Goal: Transaction & Acquisition: Purchase product/service

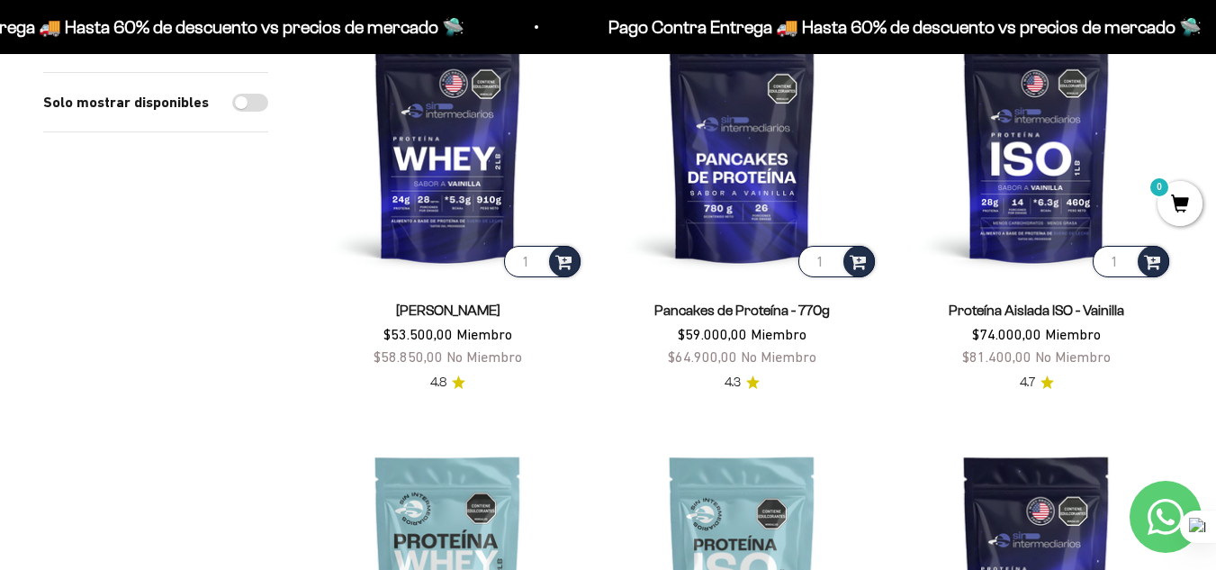
scroll to position [270, 0]
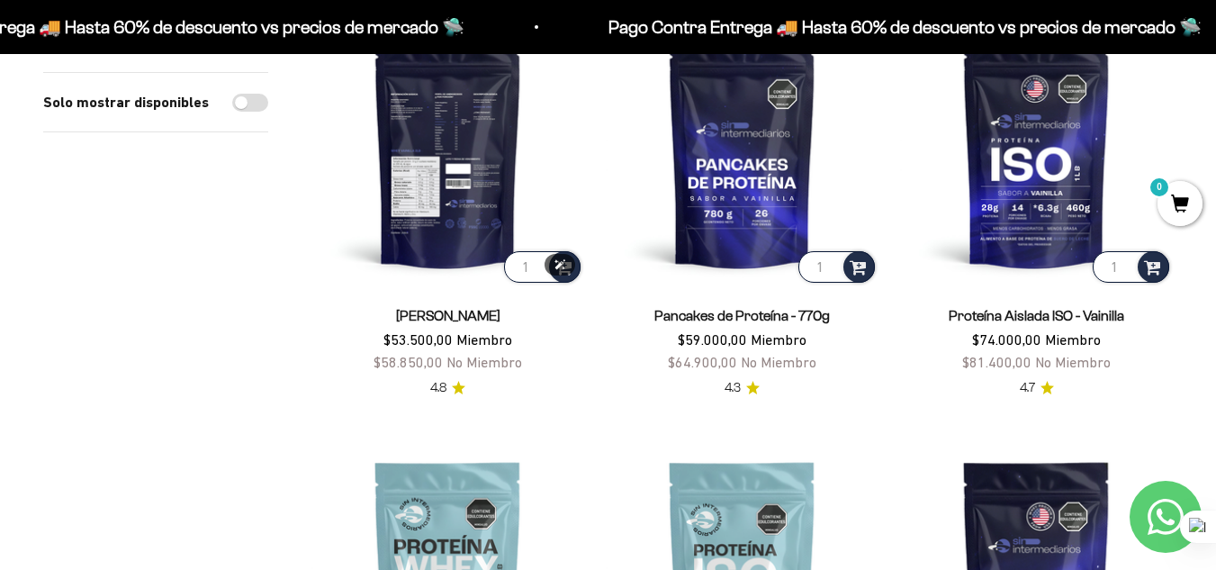
click at [438, 237] on img at bounding box center [447, 150] width 273 height 273
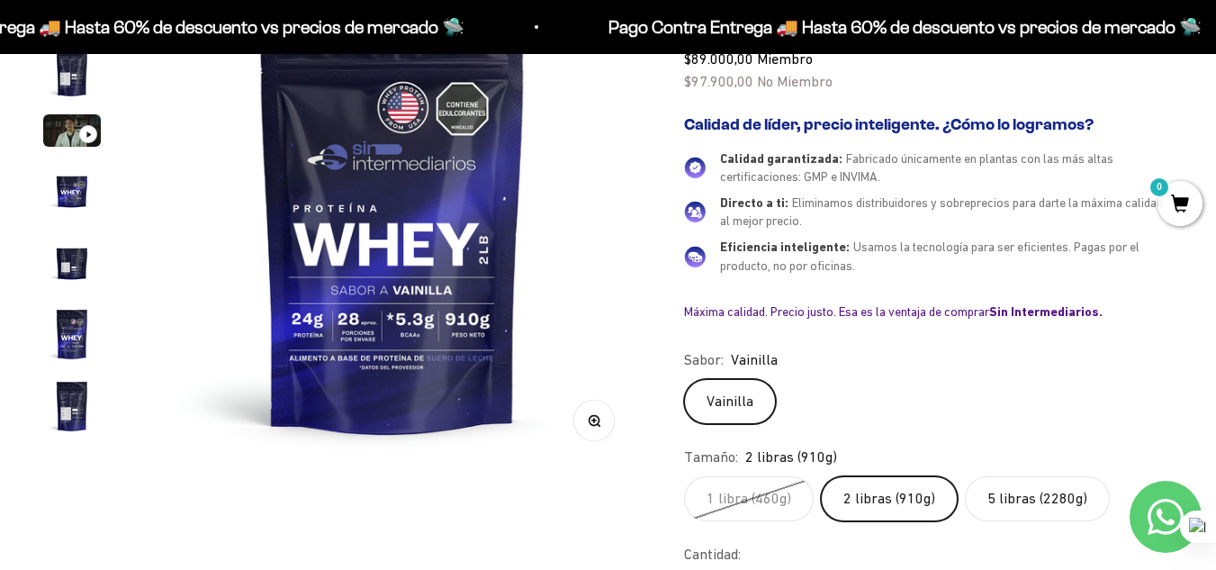
scroll to position [360, 0]
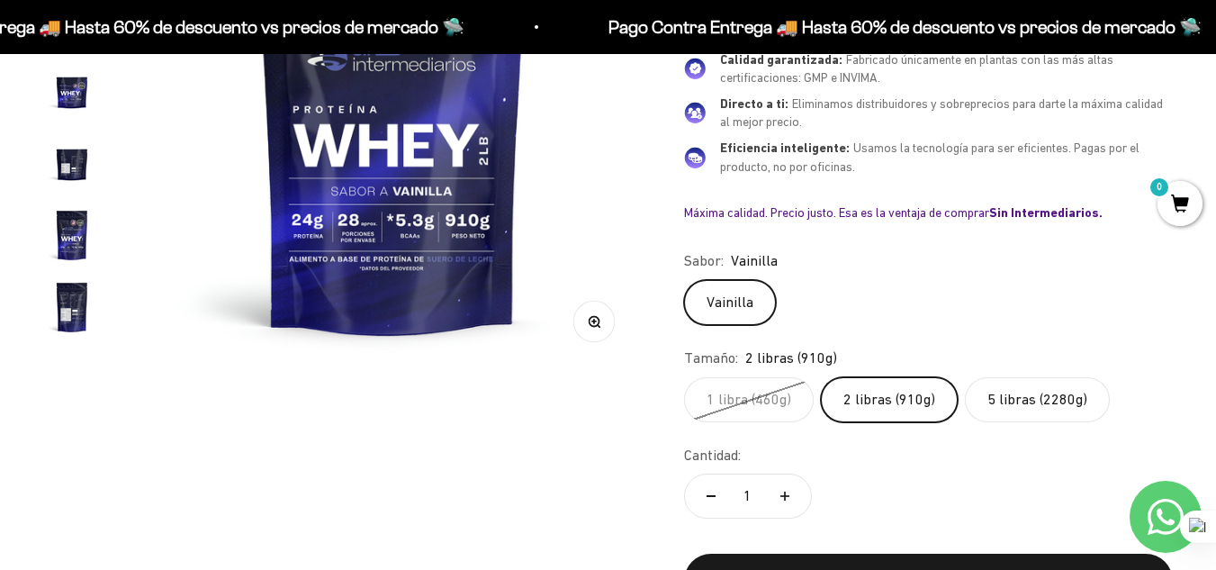
click at [1183, 199] on span "0" at bounding box center [1180, 203] width 45 height 45
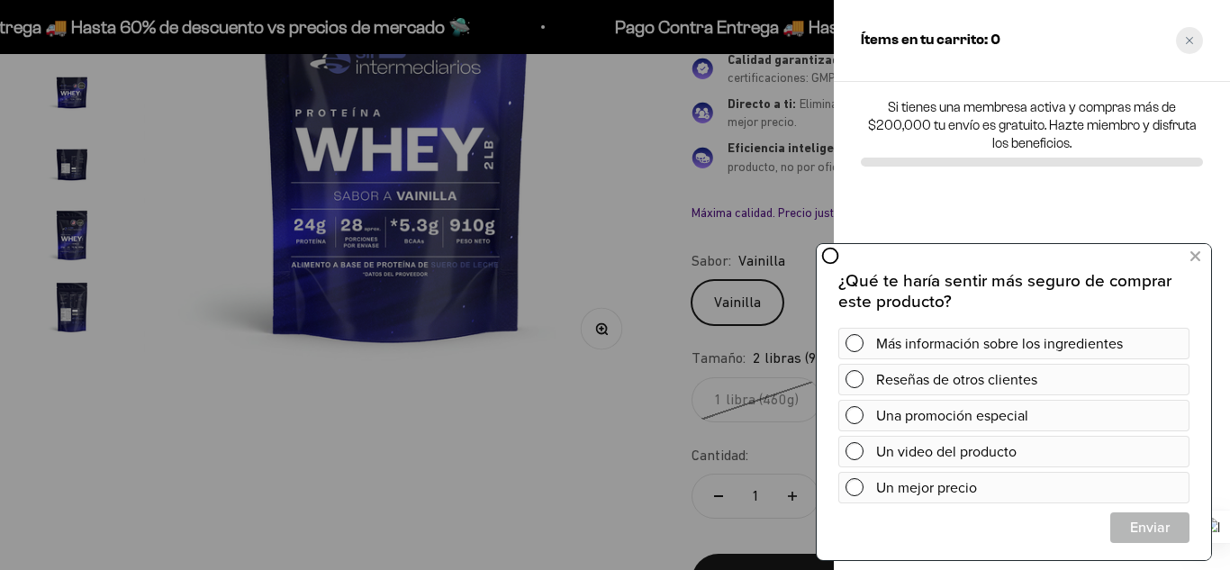
click at [1191, 37] on icon "Close cart" at bounding box center [1189, 40] width 9 height 9
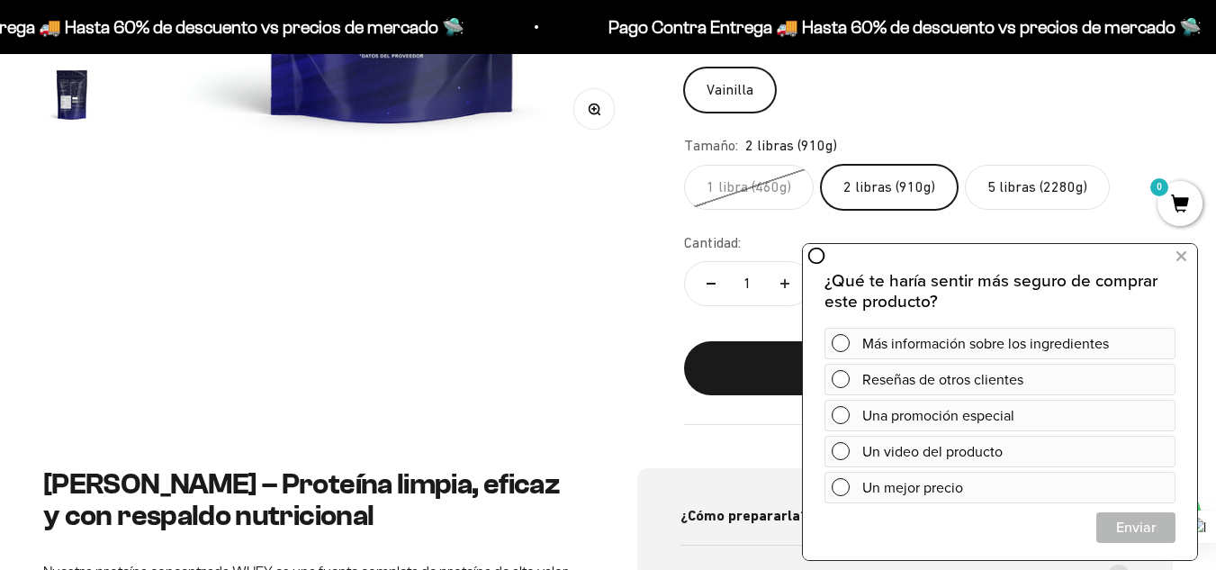
scroll to position [630, 0]
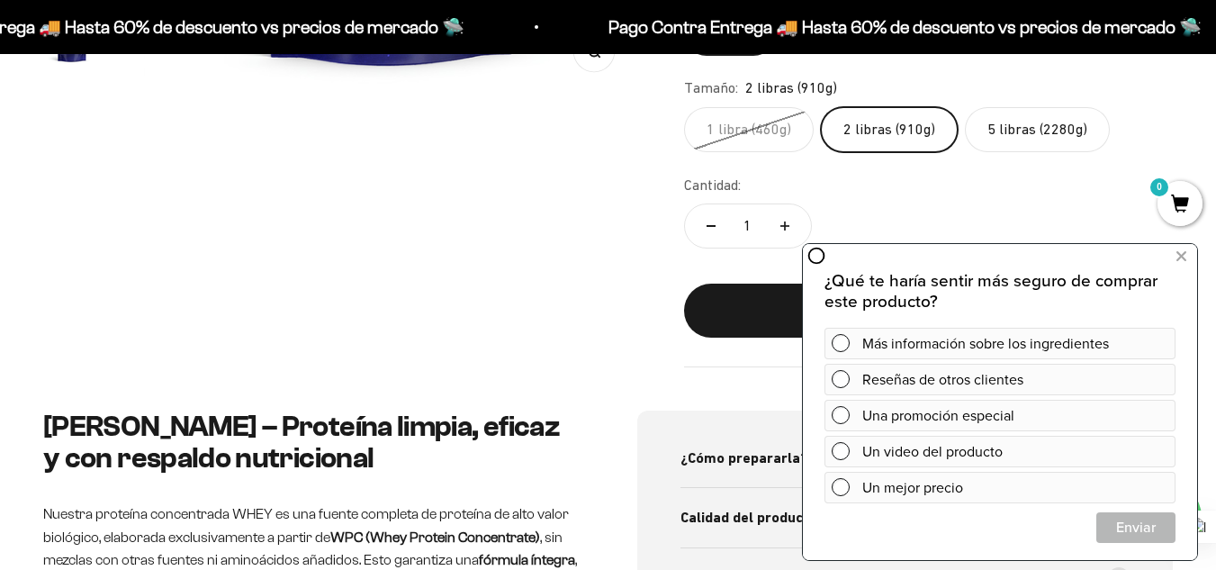
click at [1024, 131] on label "5 libras (2280g)" at bounding box center [1037, 129] width 145 height 45
click at [684, 107] on input "5 libras (2280g)" at bounding box center [683, 106] width 1 height 1
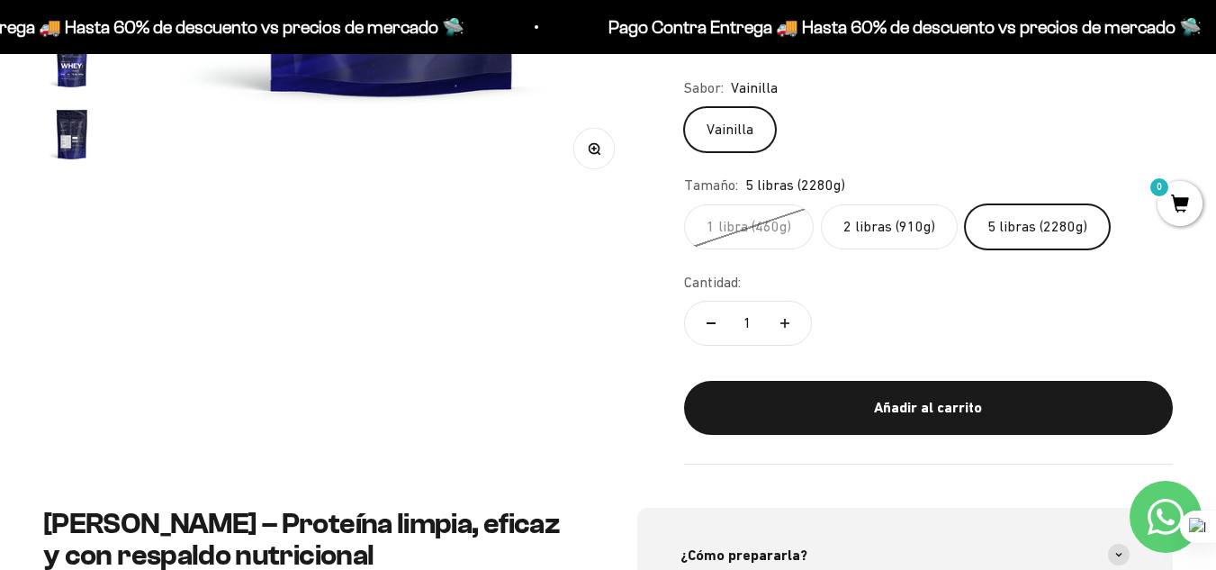
scroll to position [540, 0]
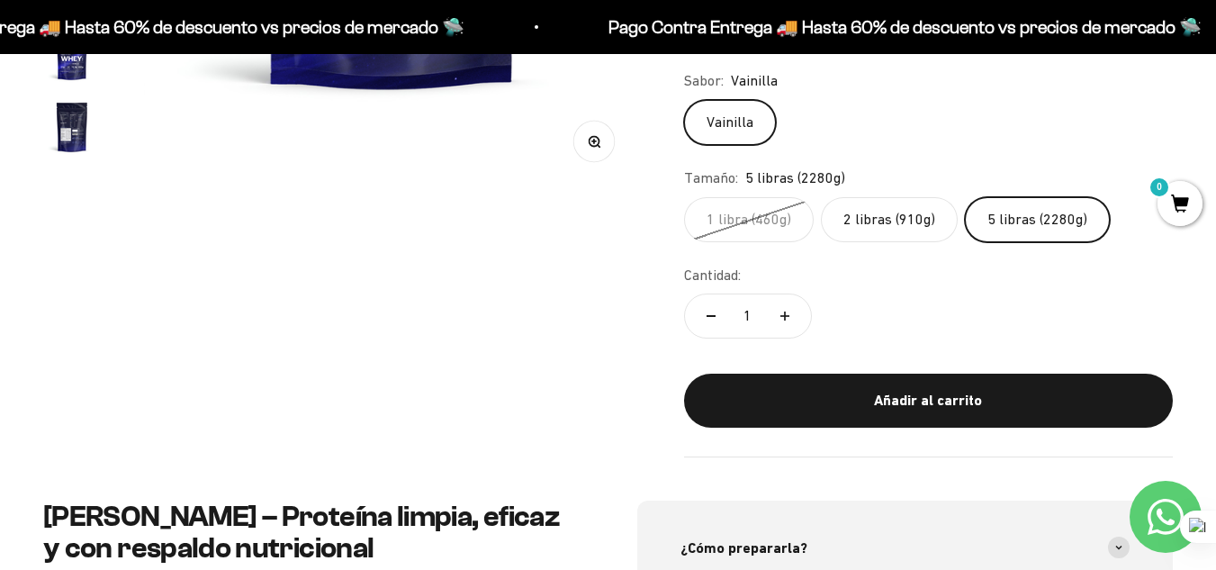
click at [904, 220] on label "2 libras (910g)" at bounding box center [889, 219] width 137 height 45
click at [684, 197] on input "2 libras (910g)" at bounding box center [683, 196] width 1 height 1
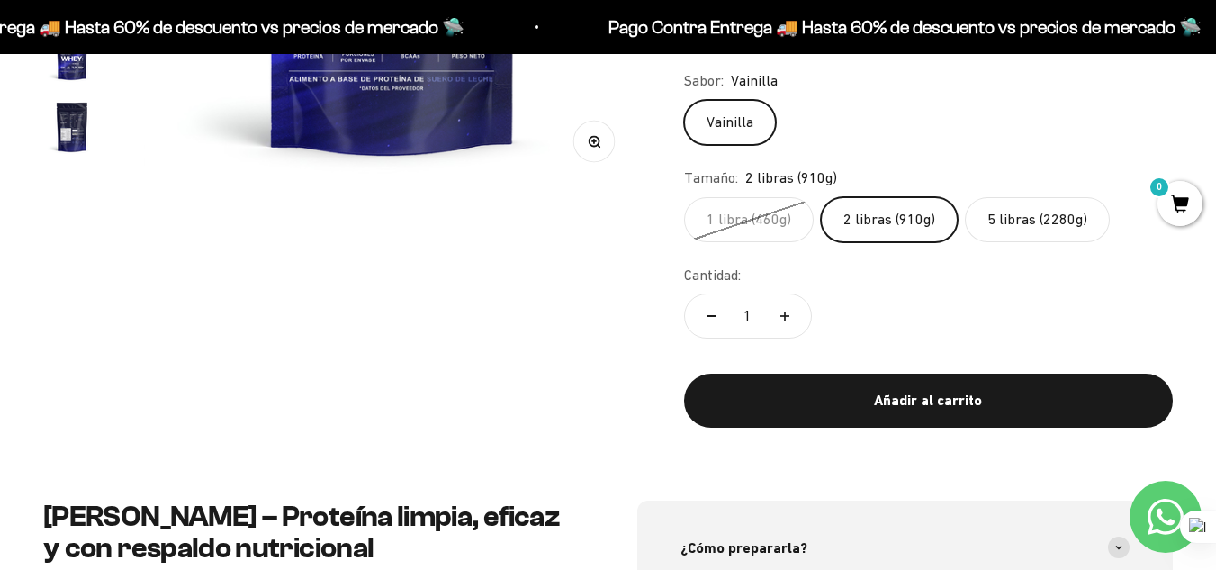
click at [744, 218] on label "1 libra (460g)" at bounding box center [749, 219] width 130 height 45
click at [684, 197] on input "1 libra (460g)" at bounding box center [683, 196] width 1 height 1
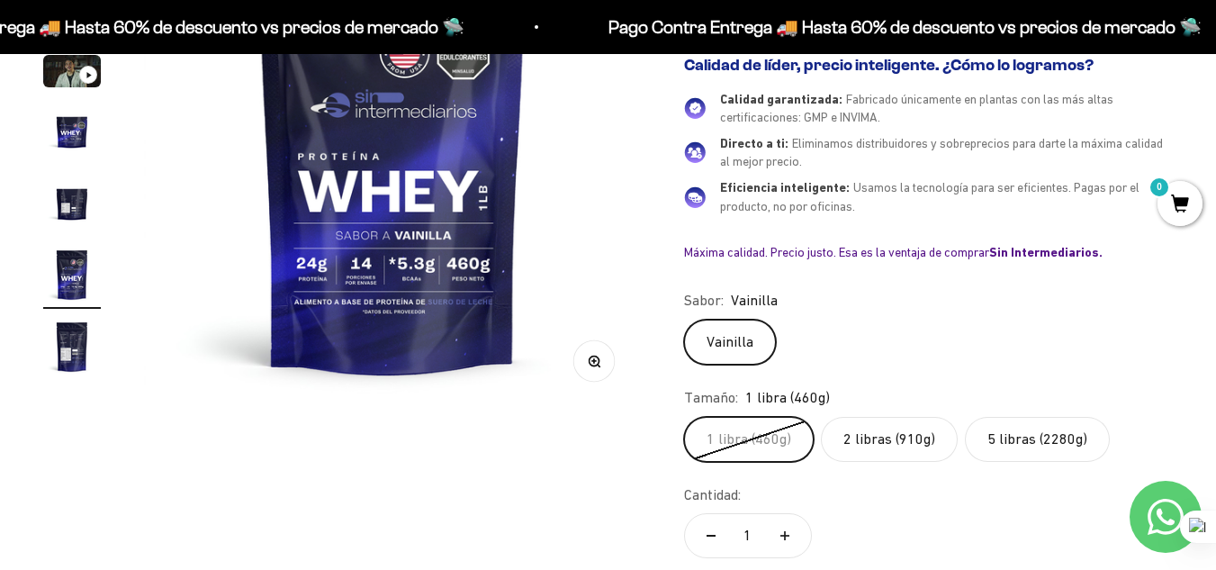
scroll to position [450, 0]
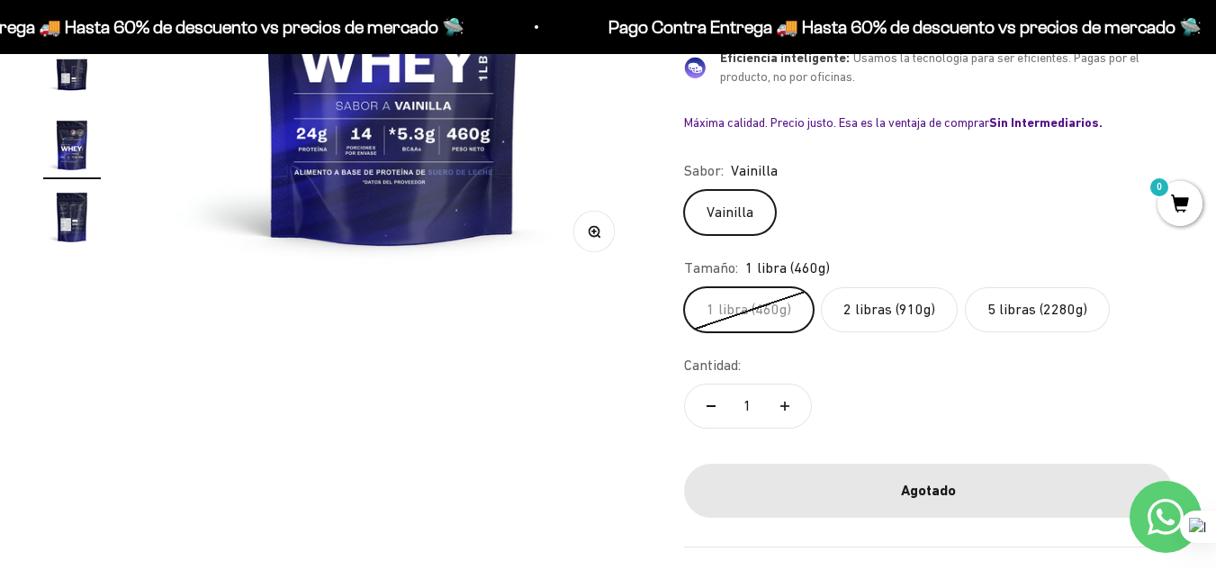
click at [870, 310] on label "2 libras (910g)" at bounding box center [889, 309] width 137 height 45
click at [684, 287] on input "2 libras (910g)" at bounding box center [683, 286] width 1 height 1
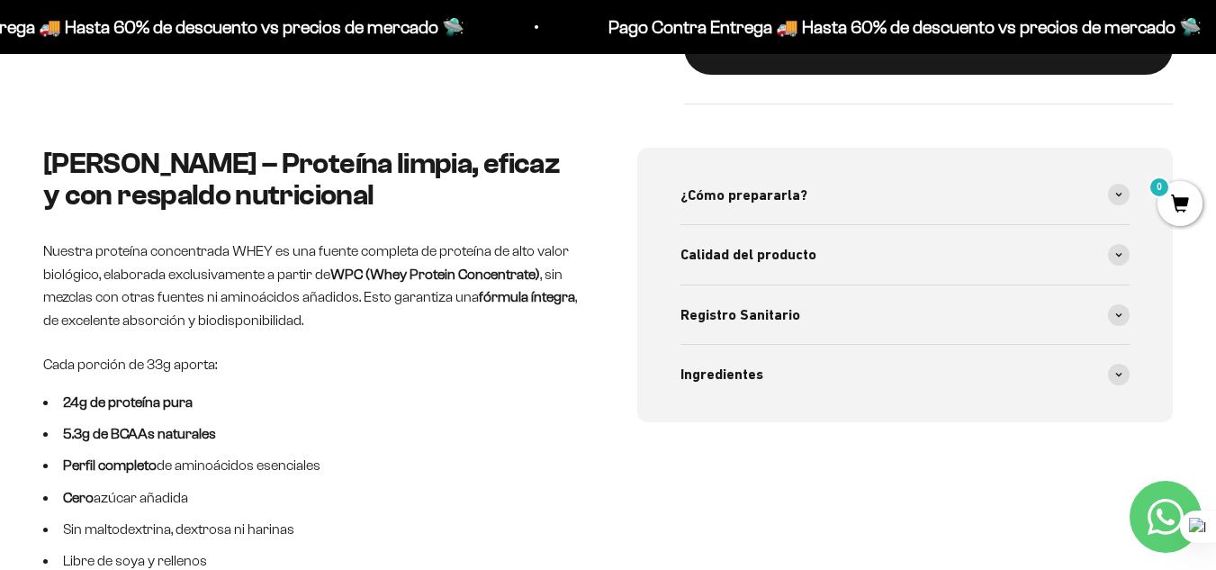
scroll to position [900, 0]
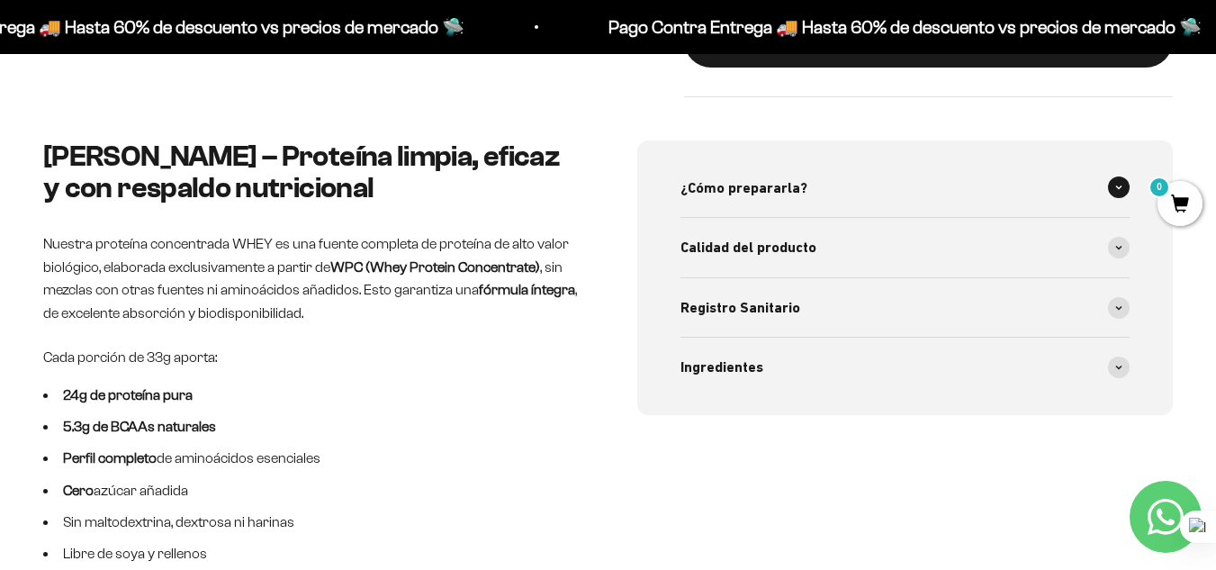
click at [1119, 188] on icon at bounding box center [1118, 187] width 5 height 3
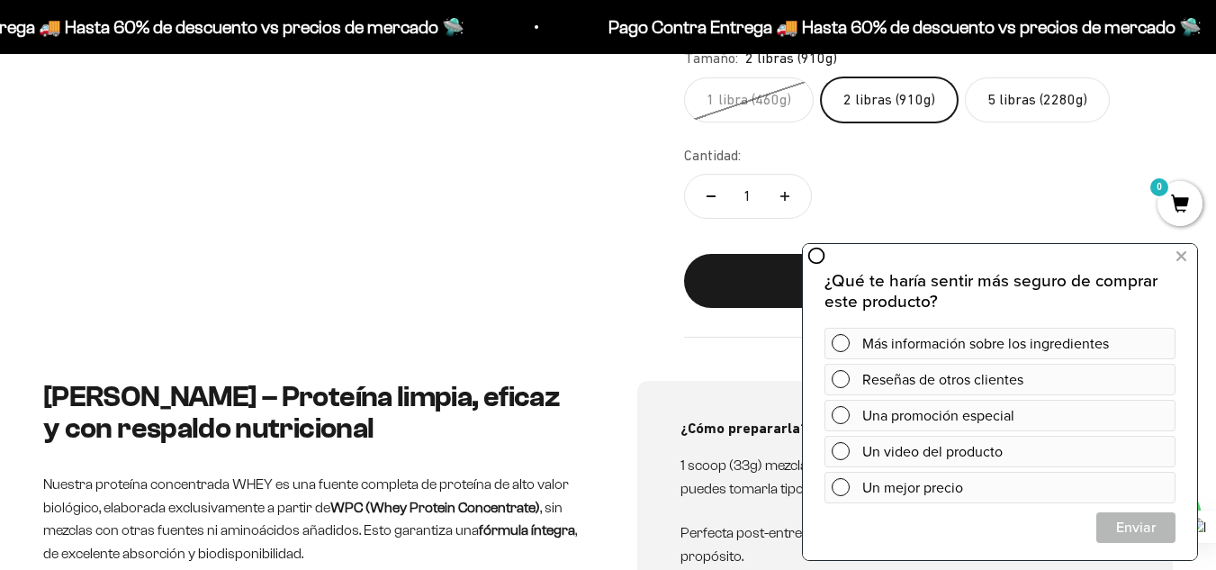
scroll to position [630, 0]
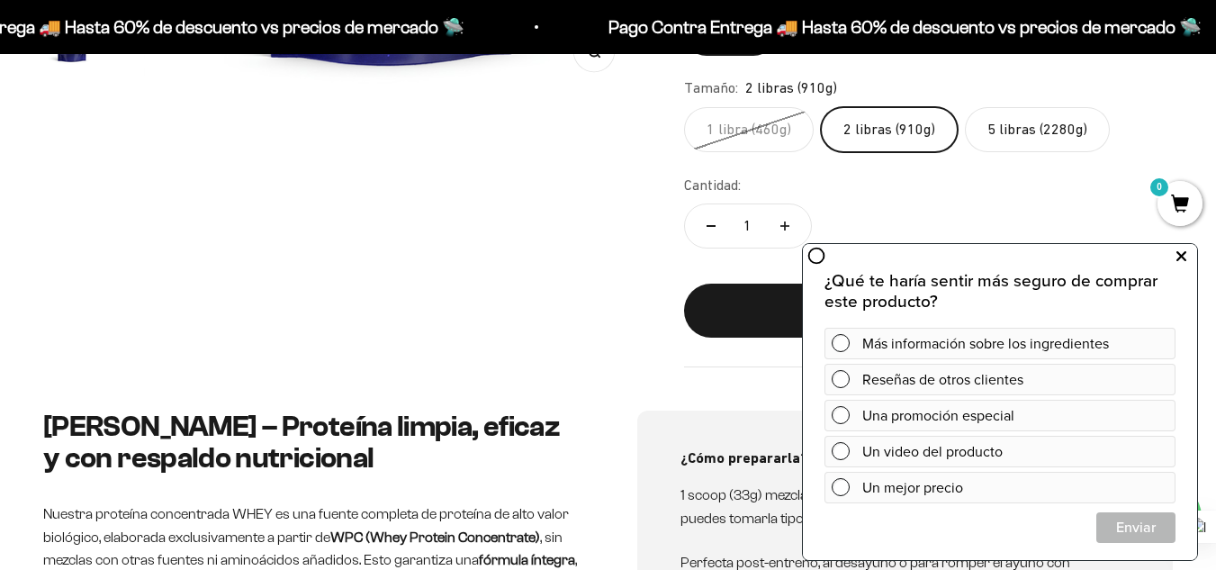
click at [1176, 253] on icon at bounding box center [1181, 256] width 10 height 23
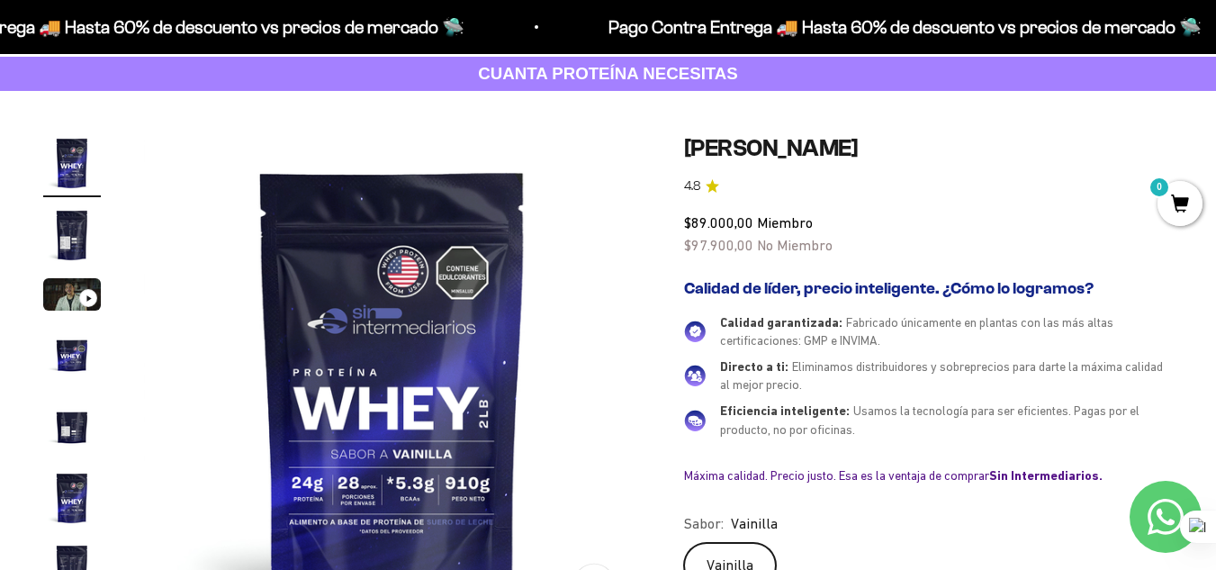
scroll to position [90, 0]
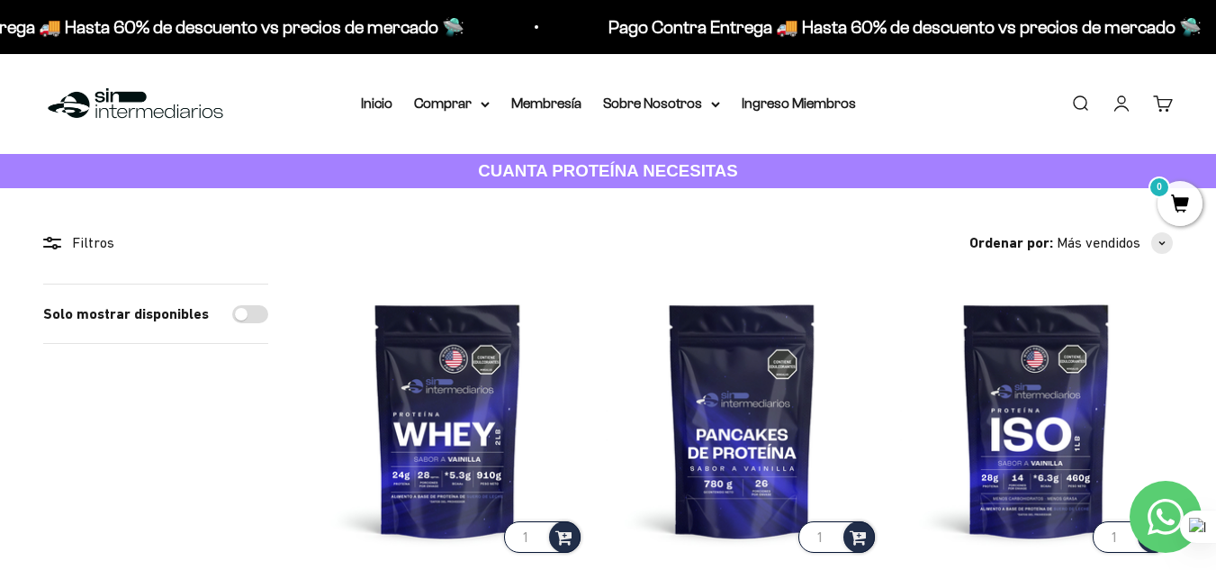
click at [257, 320] on input "Solo mostrar disponibles" at bounding box center [250, 314] width 36 height 18
checkbox input "true"
click at [472, 106] on summary "Comprar" at bounding box center [452, 103] width 76 height 23
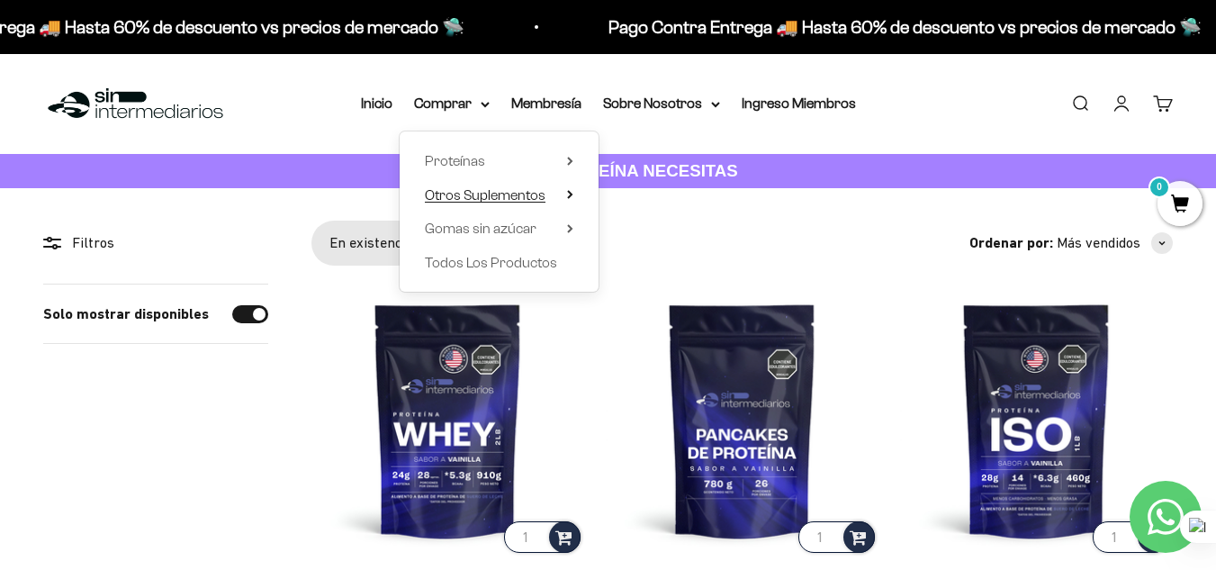
click at [524, 201] on span "Otros Suplementos" at bounding box center [485, 194] width 121 height 15
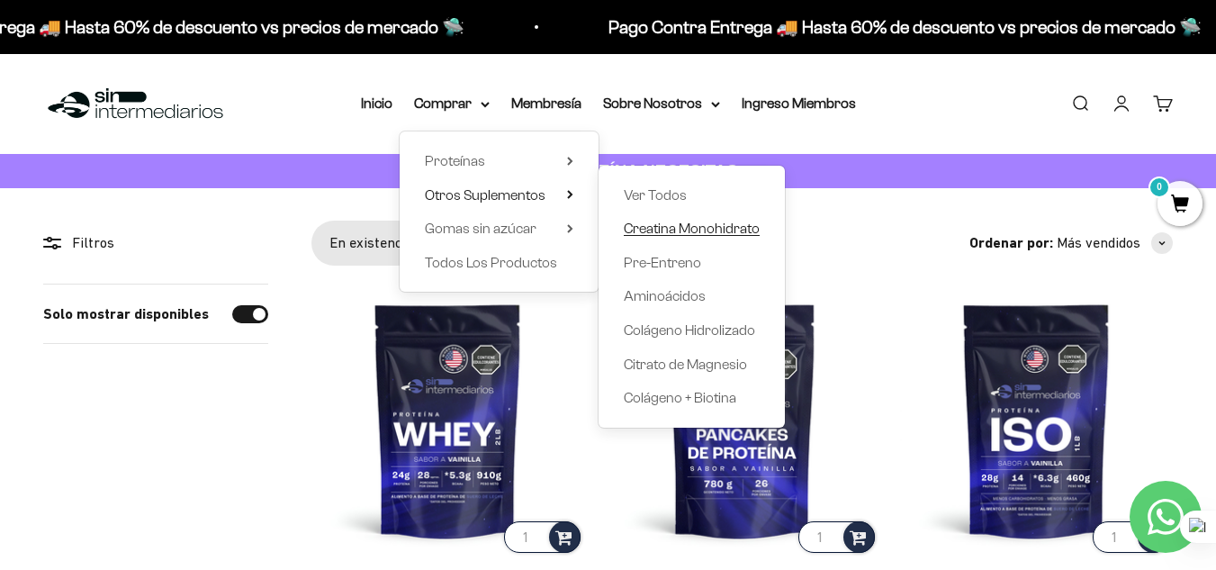
click at [648, 226] on span "Creatina Monohidrato" at bounding box center [692, 228] width 136 height 15
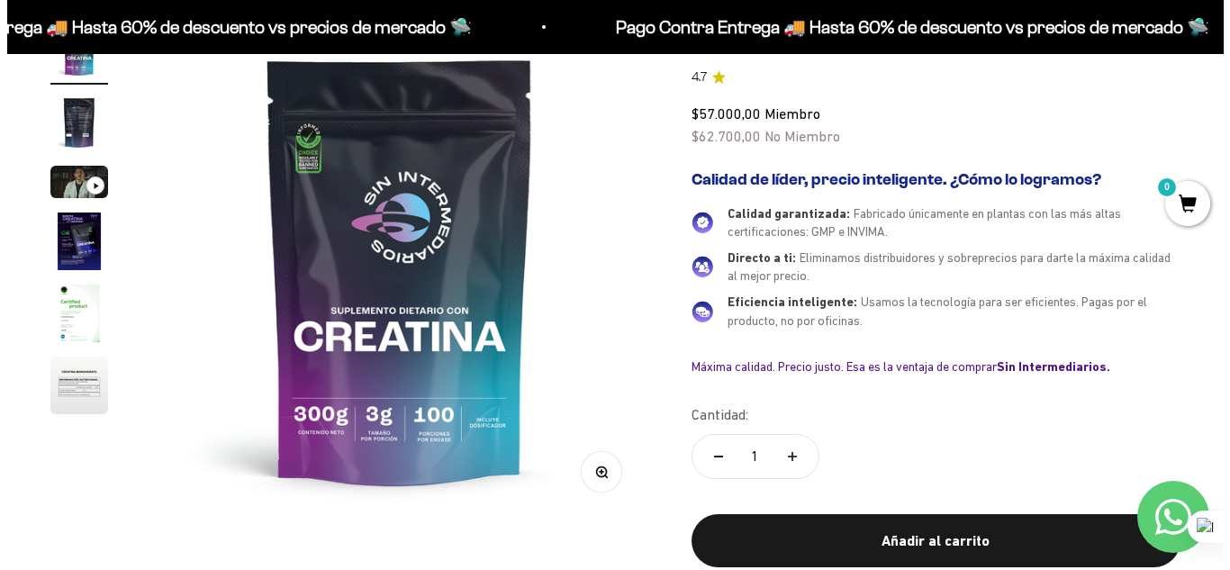
scroll to position [450, 0]
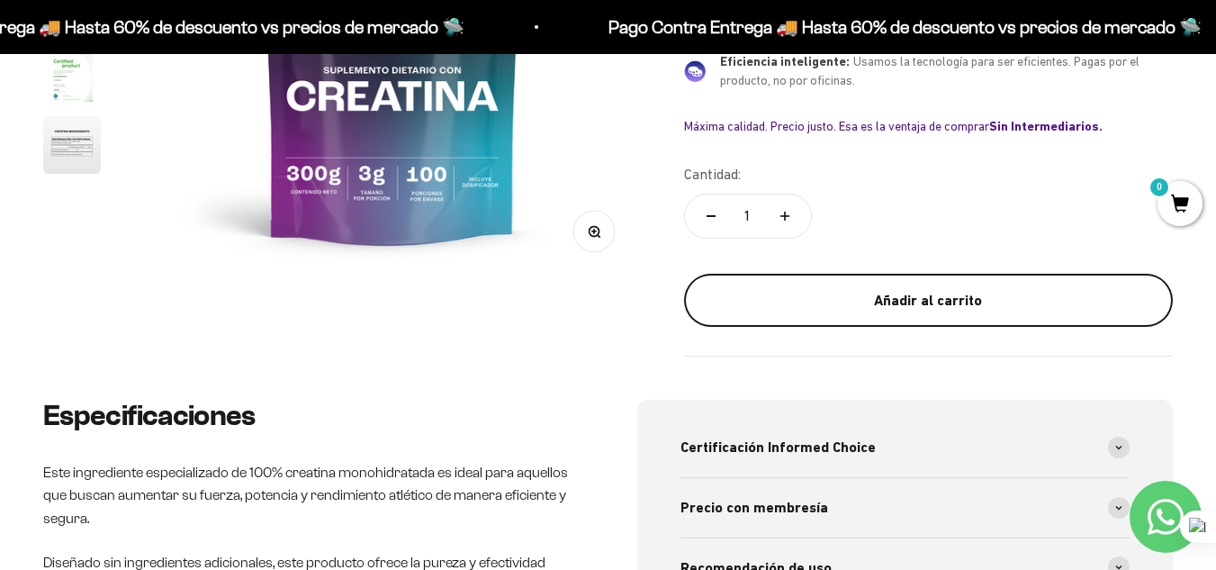
click at [886, 298] on div "Añadir al carrito" at bounding box center [928, 300] width 417 height 23
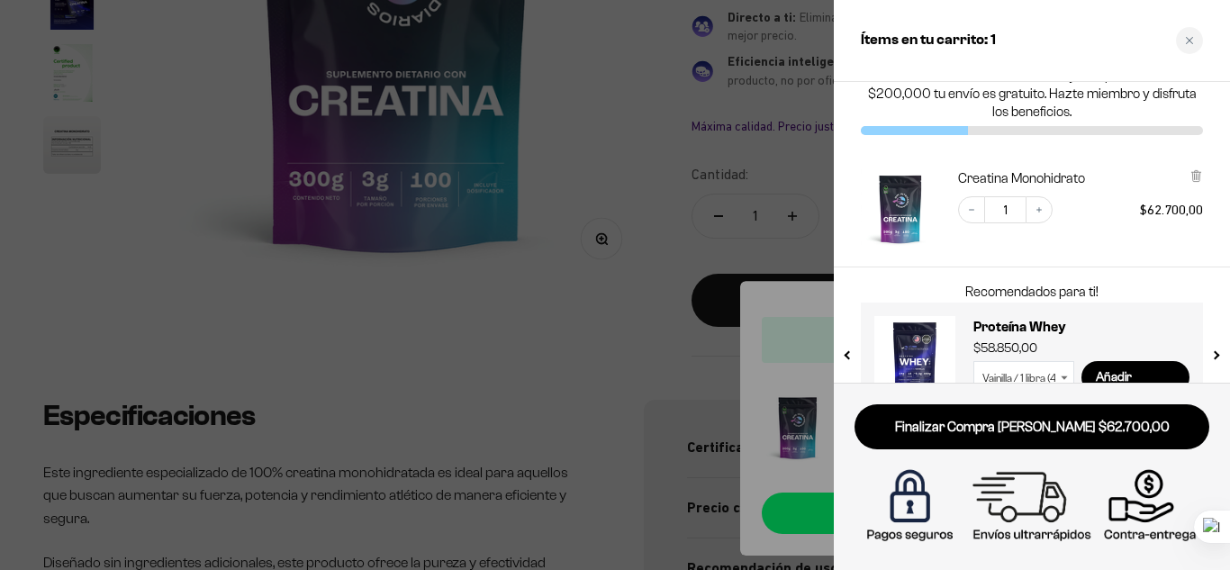
scroll to position [73, 0]
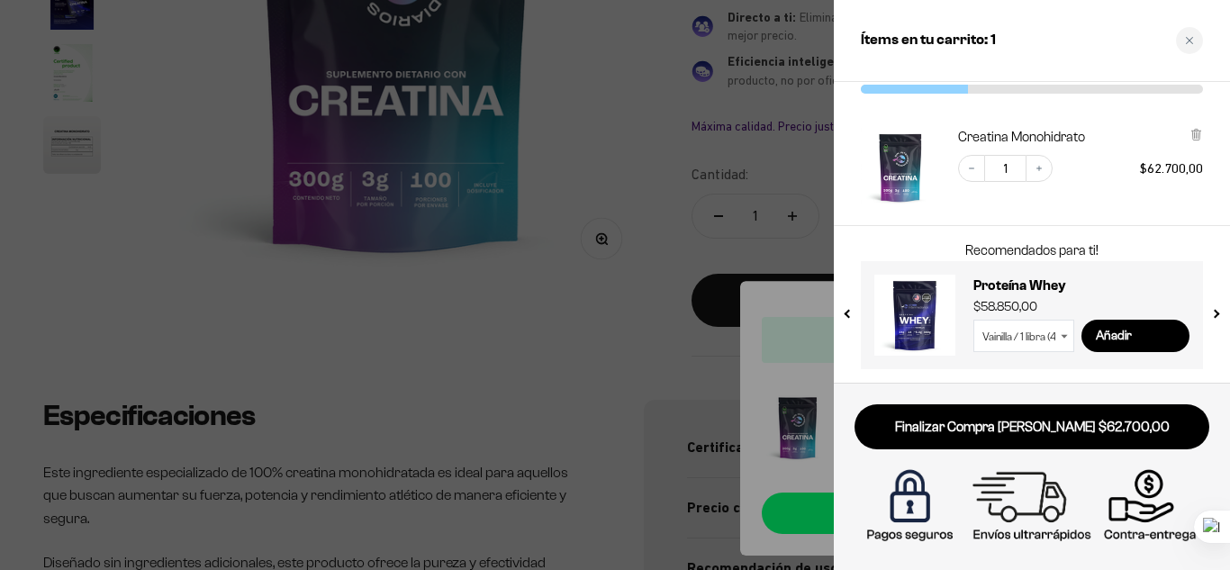
click at [1062, 338] on icon at bounding box center [1063, 336] width 7 height 5
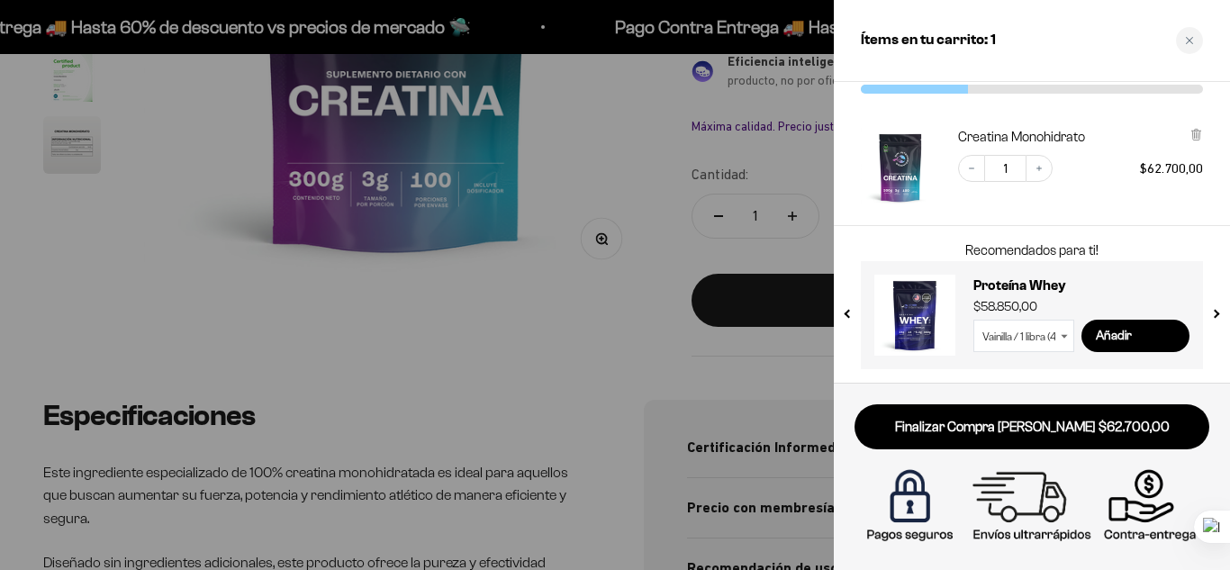
click at [1057, 338] on select "Vainilla / 1 libra (460g) Vainilla / 2 libras (910g) Vainilla / 5 libras (2280g…" at bounding box center [1023, 336] width 101 height 32
click at [973, 320] on select "Vainilla / 1 libra (460g) Vainilla / 2 libras (910g) Vainilla / 5 libras (2280g…" at bounding box center [1023, 336] width 101 height 32
click at [1065, 339] on select "Vainilla / 1 libra (460g) Vainilla / 2 libras (910g) Vainilla / 5 libras (2280g…" at bounding box center [1023, 336] width 101 height 32
click at [973, 320] on select "Vainilla / 1 libra (460g) Vainilla / 2 libras (910g) Vainilla / 5 libras (2280g…" at bounding box center [1023, 336] width 101 height 32
click at [1067, 338] on icon at bounding box center [1063, 336] width 7 height 5
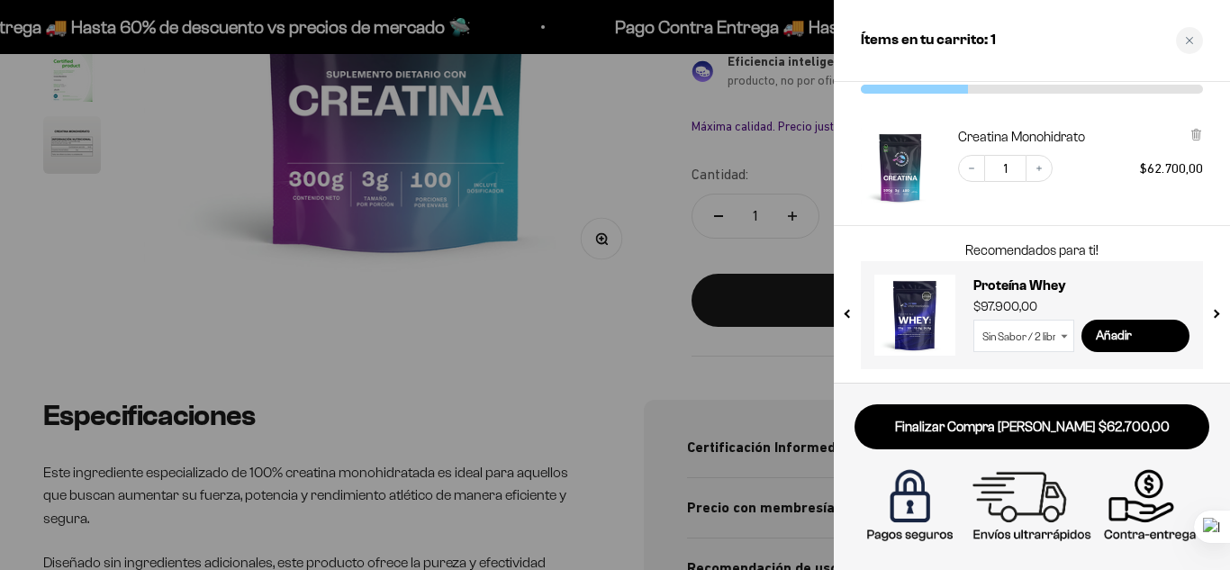
click at [1062, 334] on icon at bounding box center [1063, 336] width 7 height 5
click at [1066, 338] on icon at bounding box center [1063, 336] width 7 height 5
click at [1053, 338] on select "Vainilla / 1 libra (460g) Vainilla / 2 libras (910g) Vainilla / 5 libras (2280g…" at bounding box center [1023, 336] width 101 height 32
select select "42069719384273"
click at [973, 320] on select "Vainilla / 1 libra (460g) Vainilla / 2 libras (910g) Vainilla / 5 libras (2280g…" at bounding box center [1023, 336] width 101 height 32
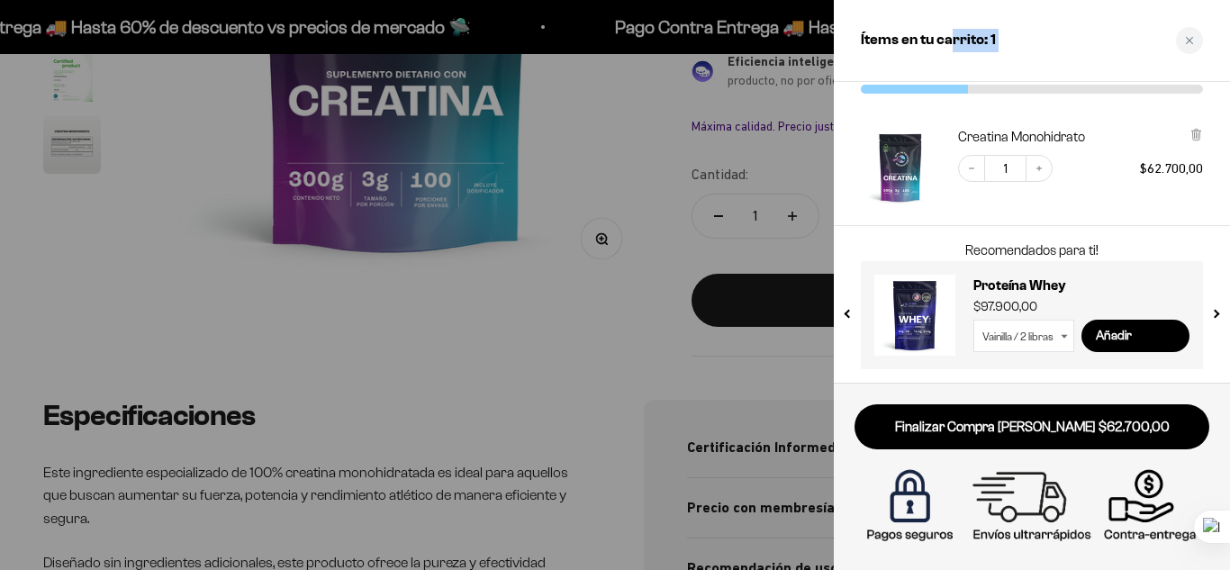
drag, startPoint x: 1109, startPoint y: 30, endPoint x: 952, endPoint y: 34, distance: 156.7
click at [952, 34] on div "Ítems en tu carrito: 1" at bounding box center [1031, 41] width 396 height 82
click at [1102, 32] on div "Ítems en tu carrito: 1" at bounding box center [1031, 41] width 396 height 82
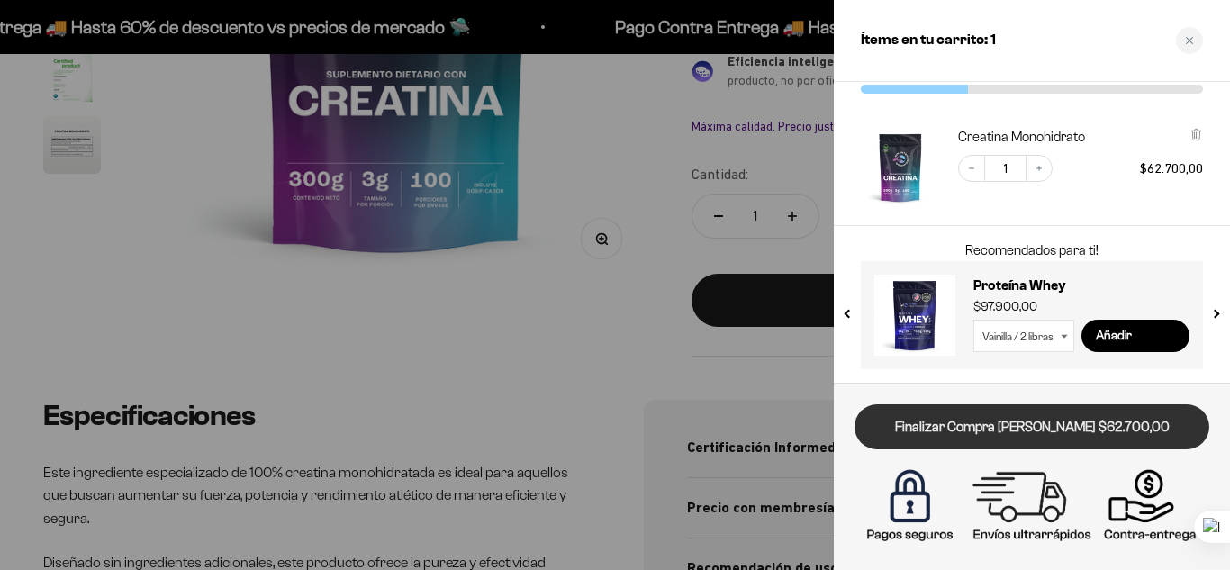
click at [1032, 431] on link "Finalizar Compra [PERSON_NAME] $62.700,00" at bounding box center [1031, 427] width 355 height 46
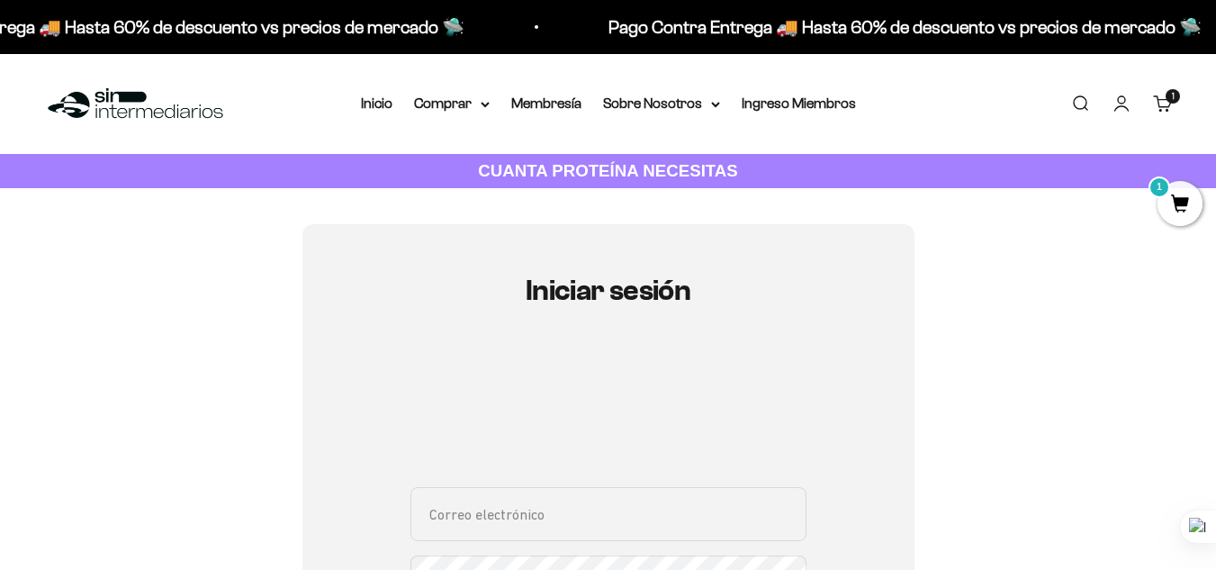
click at [1176, 101] on cart-count "1 artículo 1" at bounding box center [1173, 96] width 14 height 14
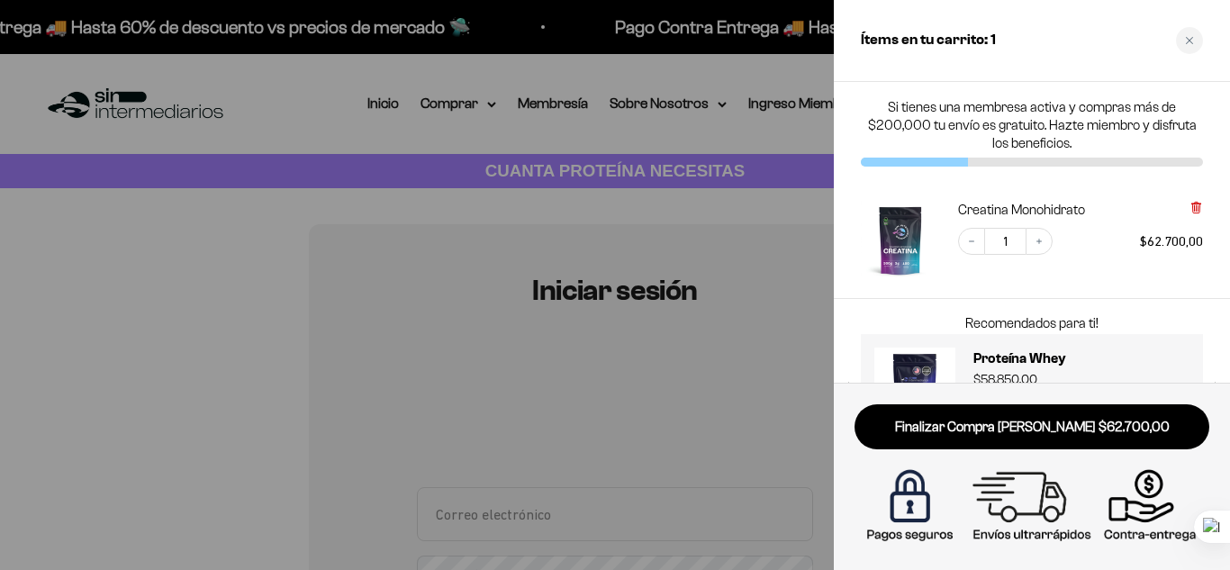
click at [1189, 206] on icon at bounding box center [1196, 208] width 14 height 14
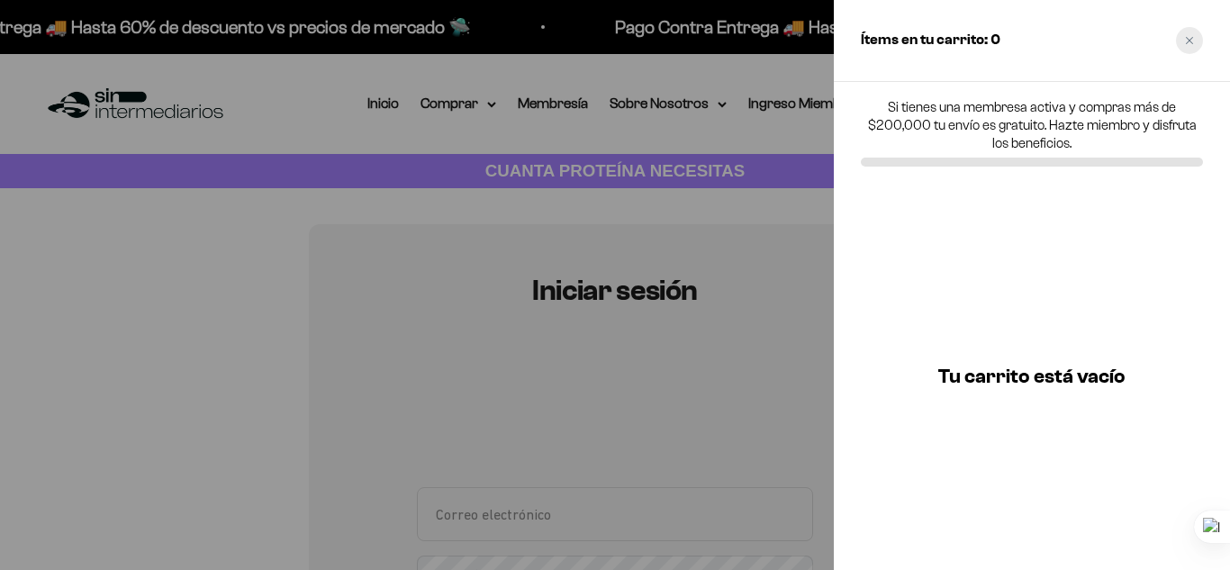
click at [1185, 46] on div "Close cart" at bounding box center [1189, 40] width 27 height 27
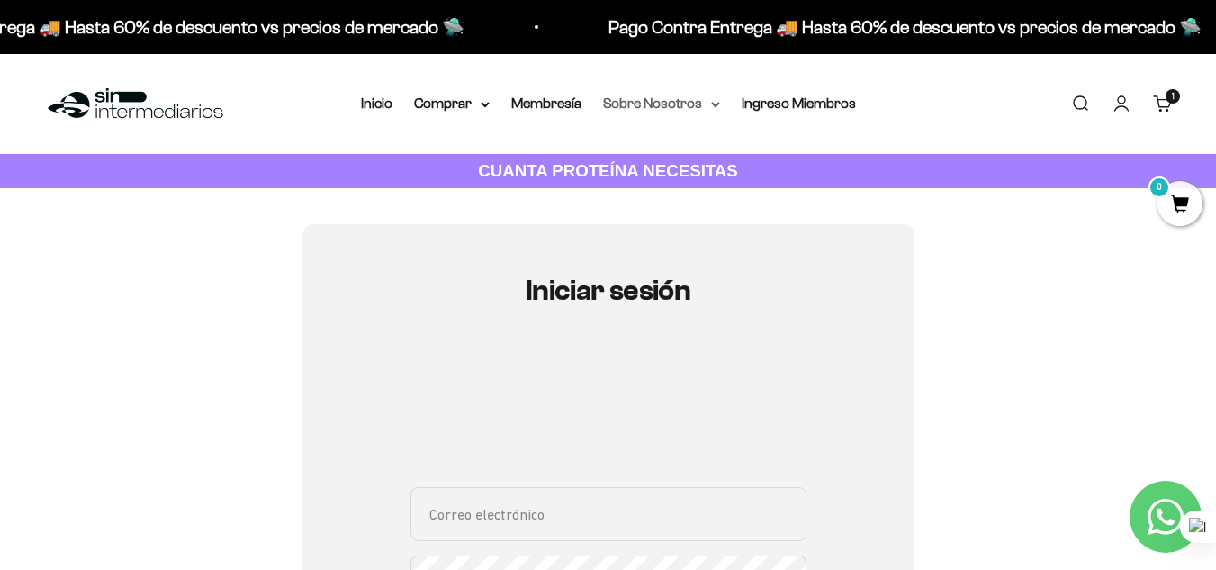
click at [656, 107] on summary "Sobre Nosotros" at bounding box center [661, 103] width 117 height 23
